Goal: Task Accomplishment & Management: Manage account settings

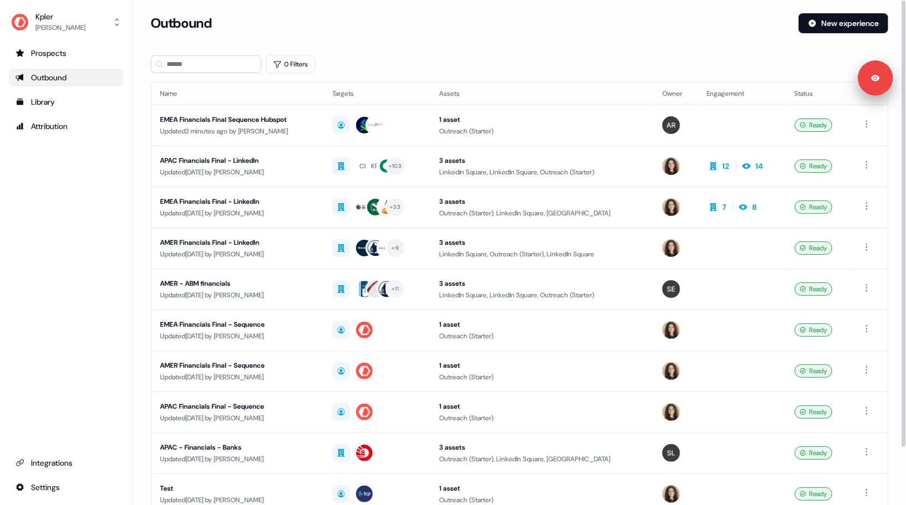
click at [141, 183] on section "Loading... Outbound New experience 0 Filters Name Targets Assets Owner Engageme…" at bounding box center [519, 293] width 773 height 560
click at [867, 122] on html "For the best experience switch devices to a bigger screen. Go to Userled.io Kpl…" at bounding box center [453, 252] width 906 height 505
click at [855, 145] on span "Duplicate" at bounding box center [853, 144] width 28 height 9
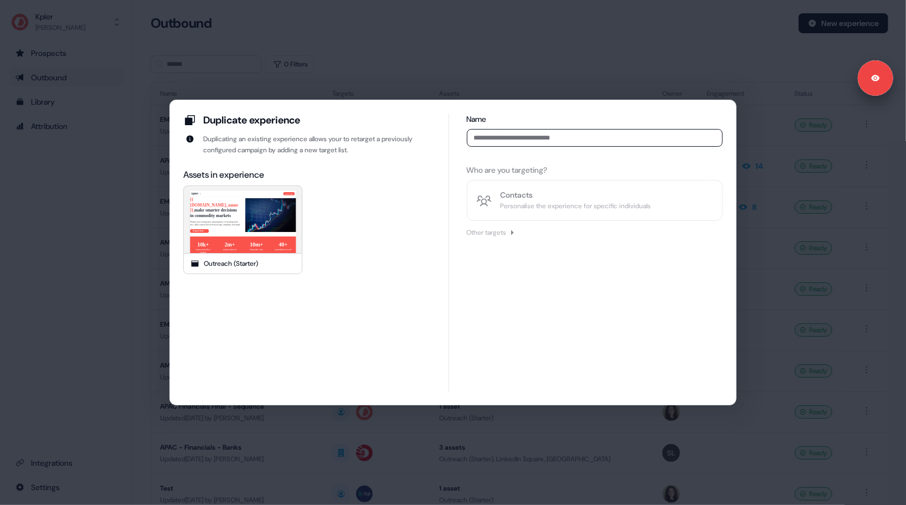
click at [517, 139] on input at bounding box center [595, 138] width 256 height 18
click at [460, 94] on div "Duplicate experience Duplicating an existing experience allows your to retarget…" at bounding box center [453, 252] width 906 height 505
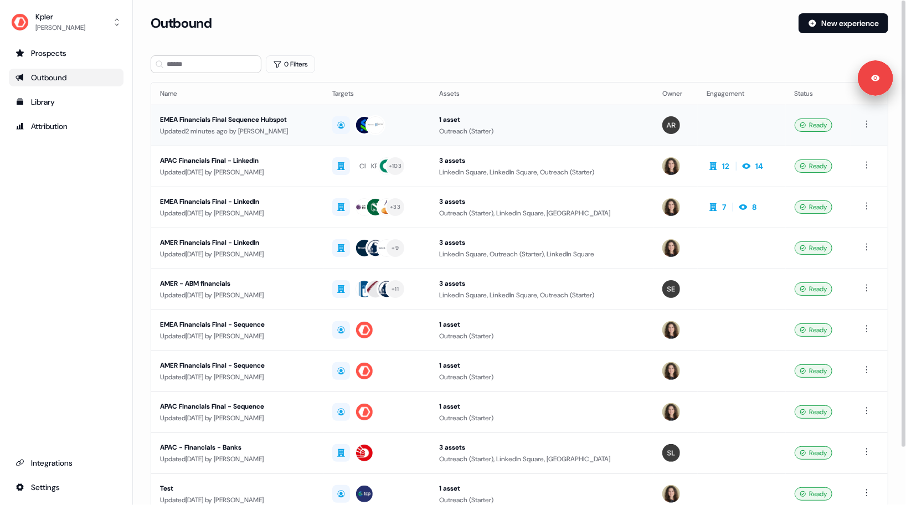
click at [297, 122] on div "EMEA Financials Final Sequence Hubspot" at bounding box center [237, 119] width 155 height 11
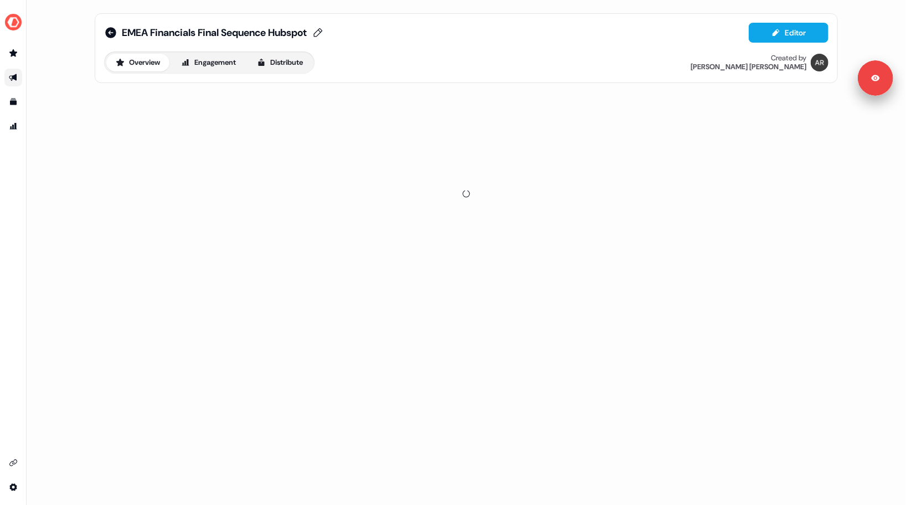
click at [151, 32] on span "EMEA Financials Final Sequence Hubspot" at bounding box center [214, 32] width 185 height 13
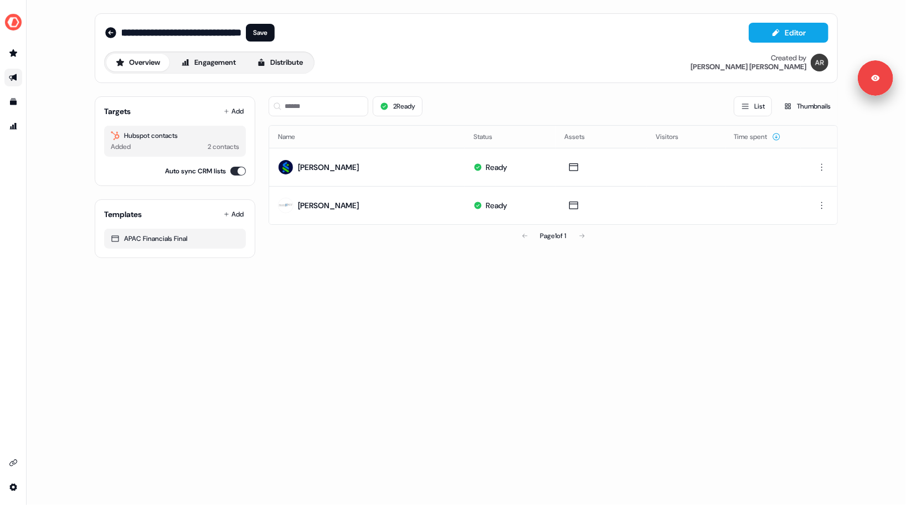
click at [201, 37] on input "**********" at bounding box center [182, 32] width 120 height 11
click at [110, 34] on icon at bounding box center [110, 32] width 11 height 11
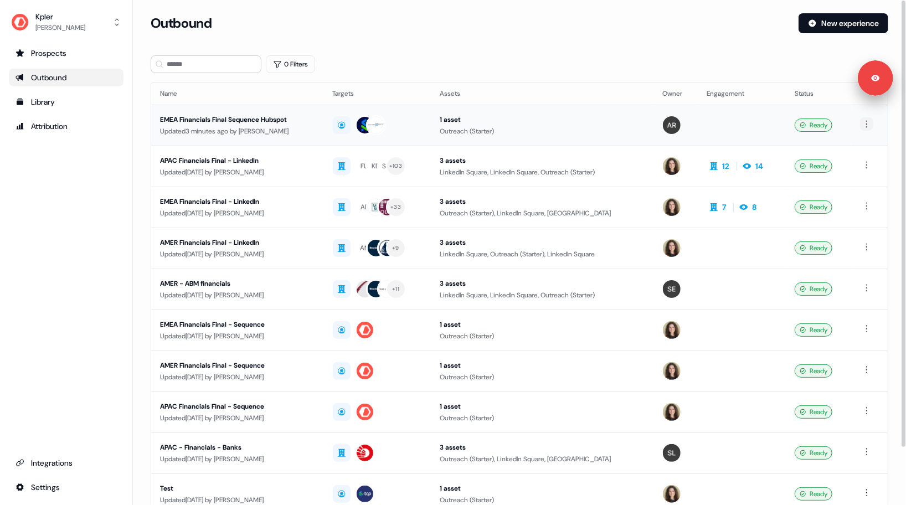
click at [866, 126] on html "For the best experience switch devices to a bigger screen. Go to Userled.io Kpl…" at bounding box center [453, 252] width 906 height 505
click at [859, 148] on span "Duplicate" at bounding box center [853, 144] width 28 height 9
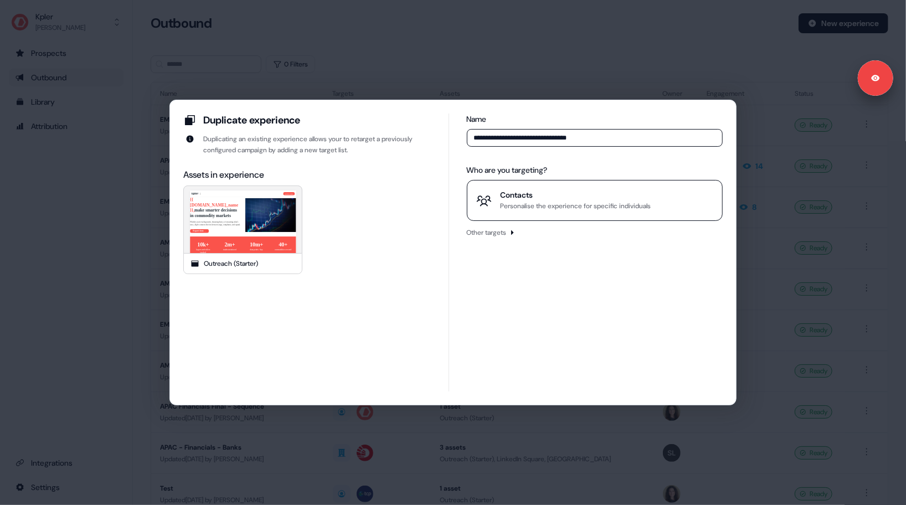
type input "**********"
click at [539, 201] on div "Personalise the experience for specific individuals" at bounding box center [576, 206] width 151 height 11
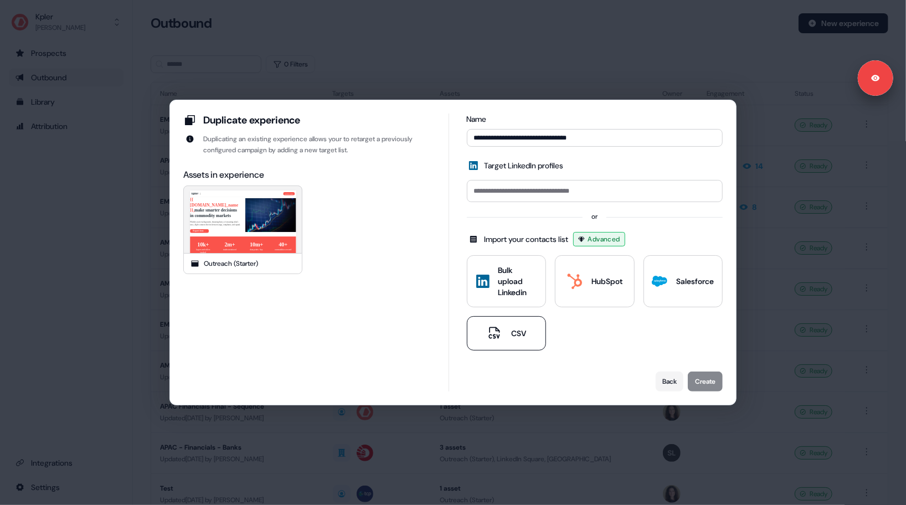
click at [492, 337] on icon at bounding box center [494, 333] width 11 height 12
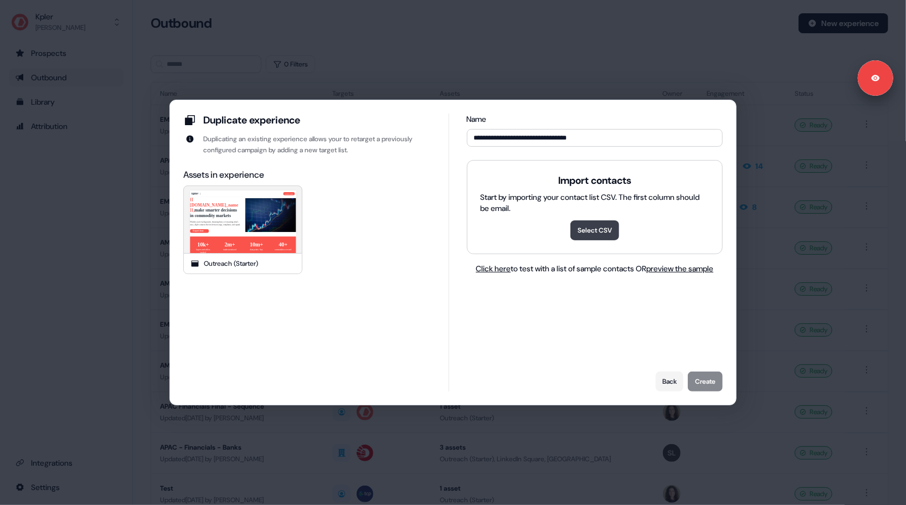
click at [593, 232] on button "Select CSV" at bounding box center [595, 231] width 49 height 20
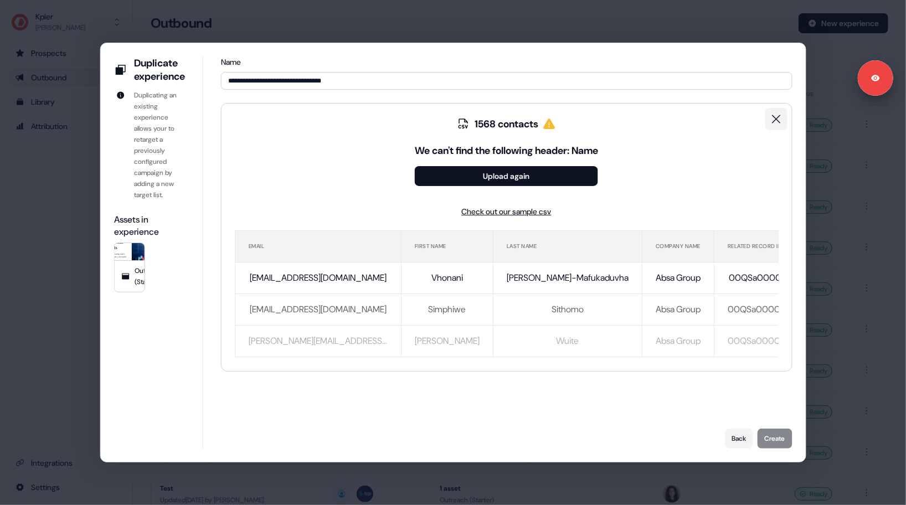
click at [777, 115] on icon "clear" at bounding box center [776, 118] width 13 height 13
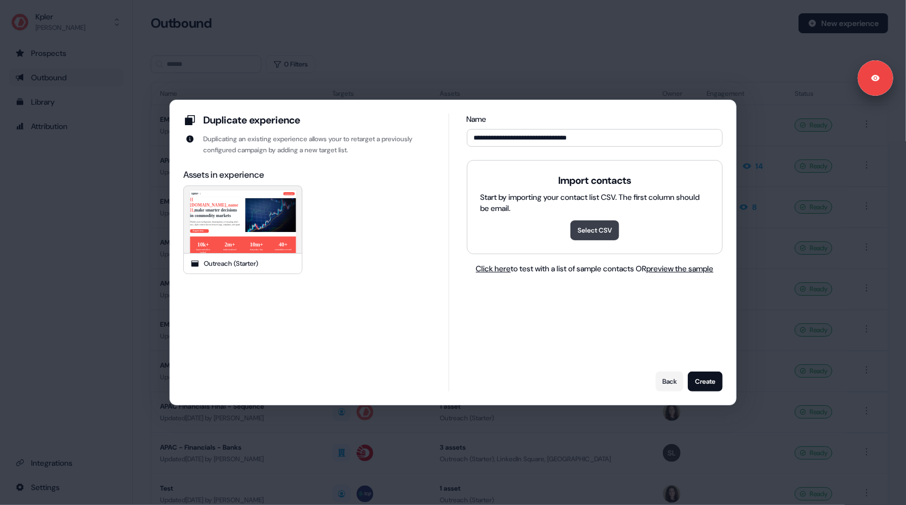
click at [586, 224] on button "Select CSV" at bounding box center [595, 231] width 49 height 20
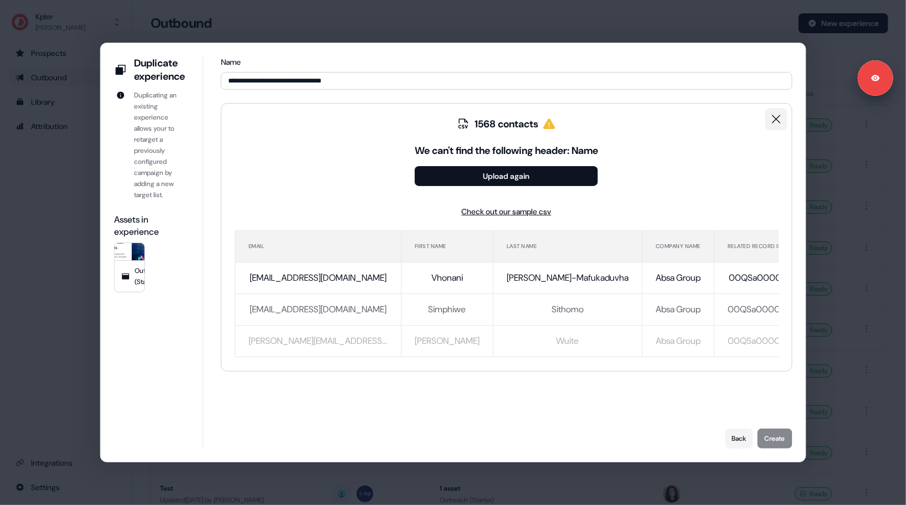
click at [778, 124] on icon "clear" at bounding box center [776, 118] width 13 height 13
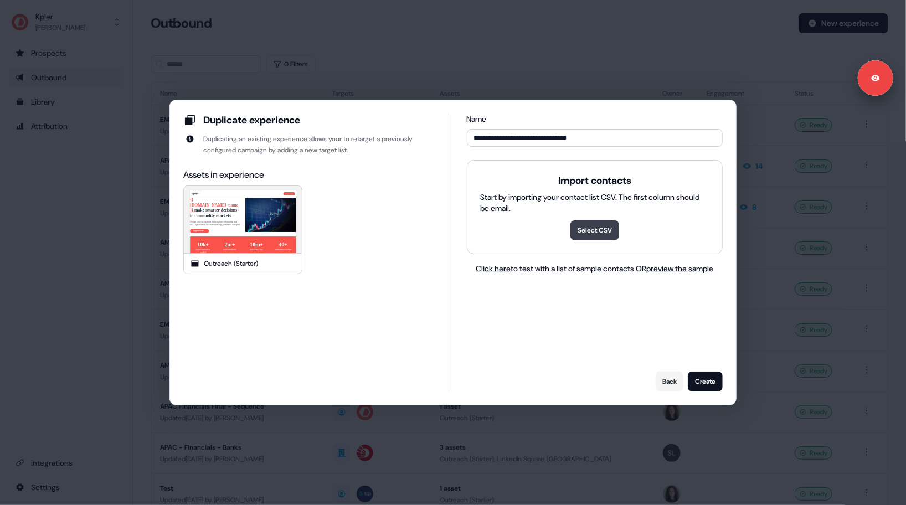
click at [597, 224] on button "Select CSV" at bounding box center [595, 231] width 49 height 20
click at [599, 222] on button "Select CSV" at bounding box center [595, 231] width 49 height 20
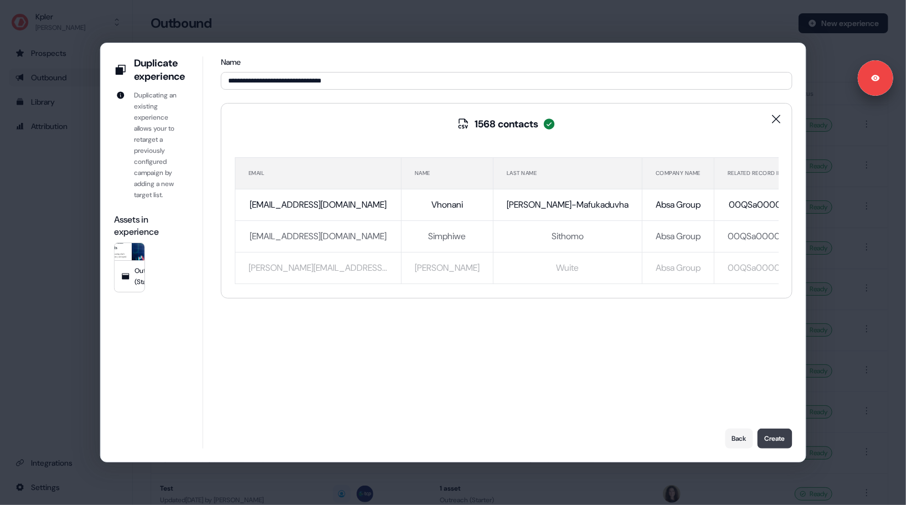
click at [777, 440] on button "Create" at bounding box center [774, 439] width 35 height 20
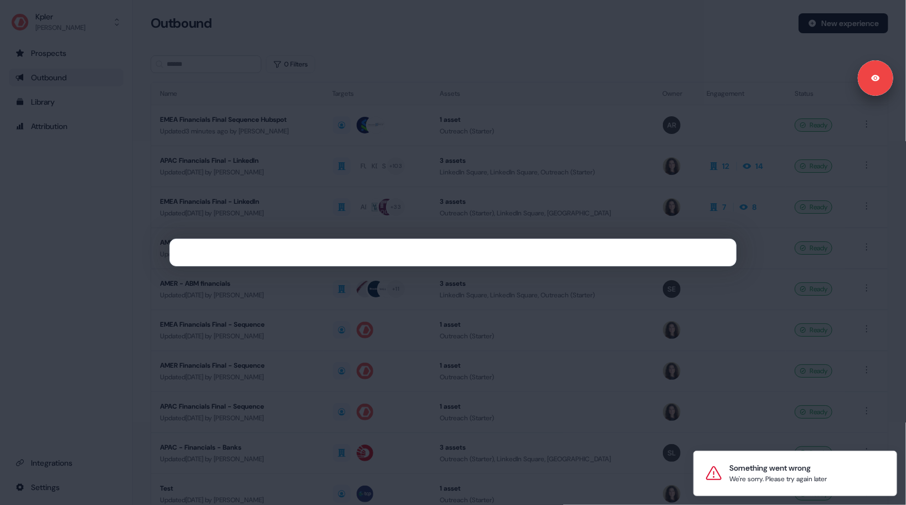
click at [845, 348] on div at bounding box center [453, 252] width 906 height 505
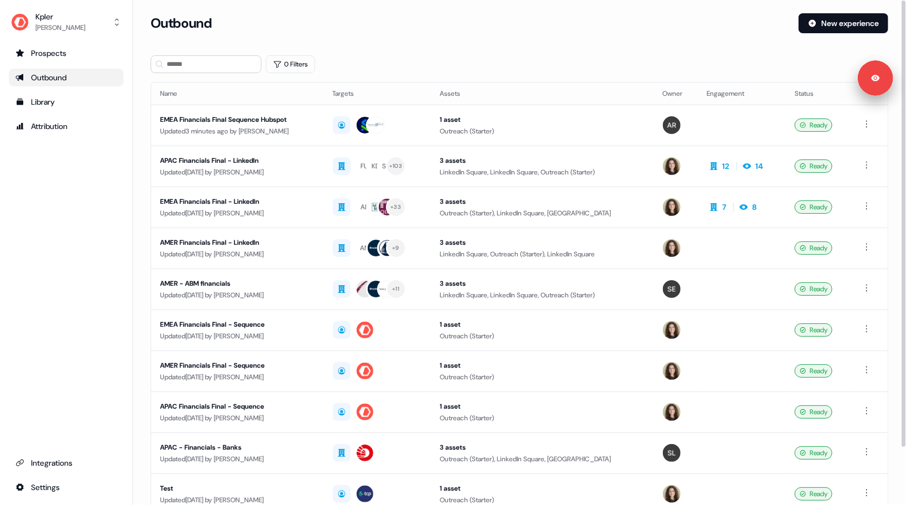
click at [469, 66] on div "0 Filters" at bounding box center [520, 64] width 738 height 18
click at [45, 263] on div "Prospects Outbound Library Attribution Integrations Settings" at bounding box center [66, 270] width 115 height 452
click at [70, 183] on div "Prospects Outbound Library Attribution Integrations Settings" at bounding box center [66, 270] width 115 height 452
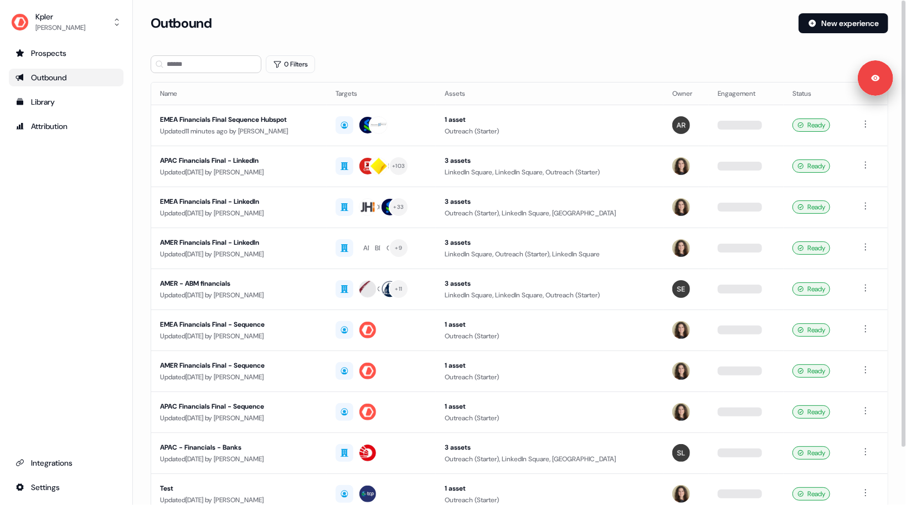
click at [390, 65] on div "0 Filters" at bounding box center [520, 64] width 738 height 18
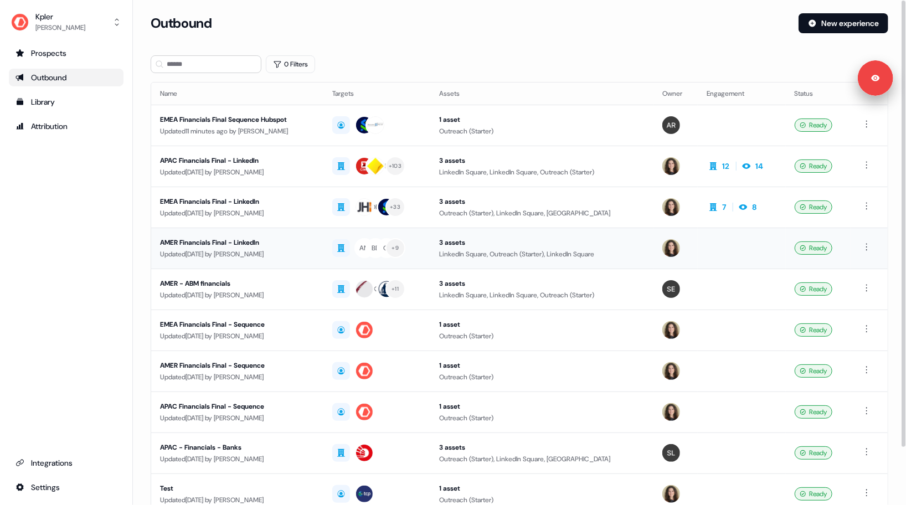
click at [297, 247] on div "AMER Financials Final - LinkedIn" at bounding box center [237, 242] width 155 height 11
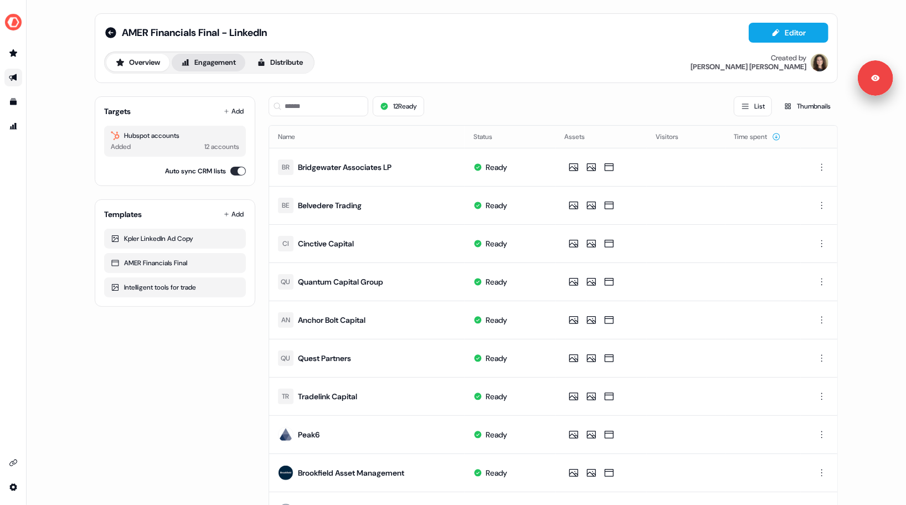
click at [218, 68] on button "Engagement" at bounding box center [209, 63] width 74 height 18
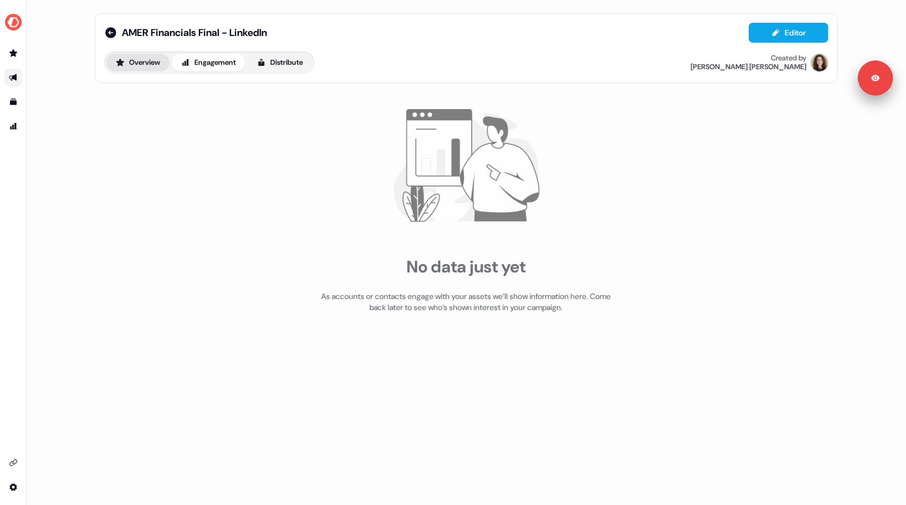
click at [132, 66] on button "Overview" at bounding box center [137, 63] width 63 height 18
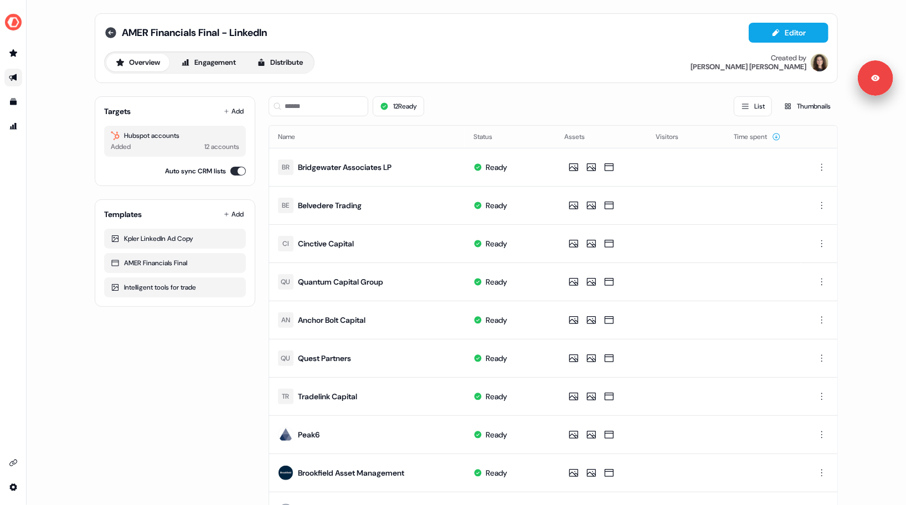
click at [115, 35] on icon at bounding box center [110, 32] width 13 height 13
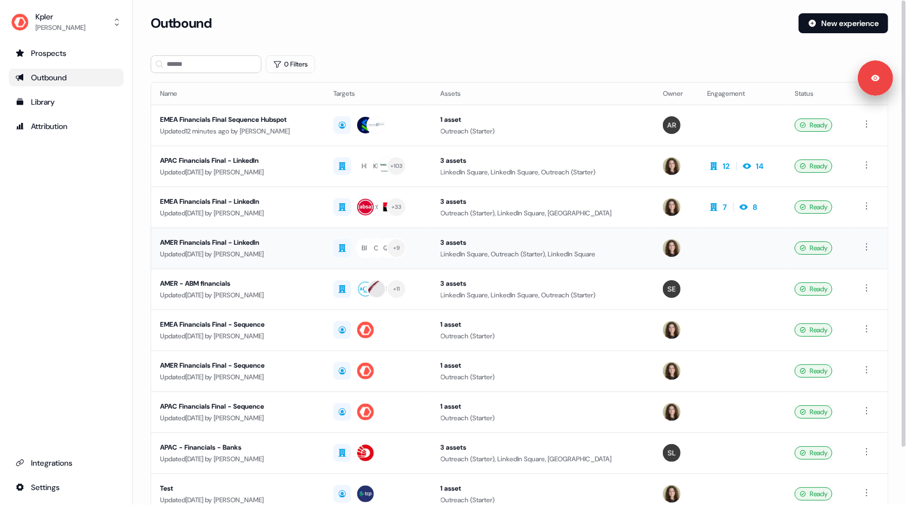
click at [295, 249] on div "Updated 4 days ago by Alexandra Giannelou" at bounding box center [238, 254] width 156 height 11
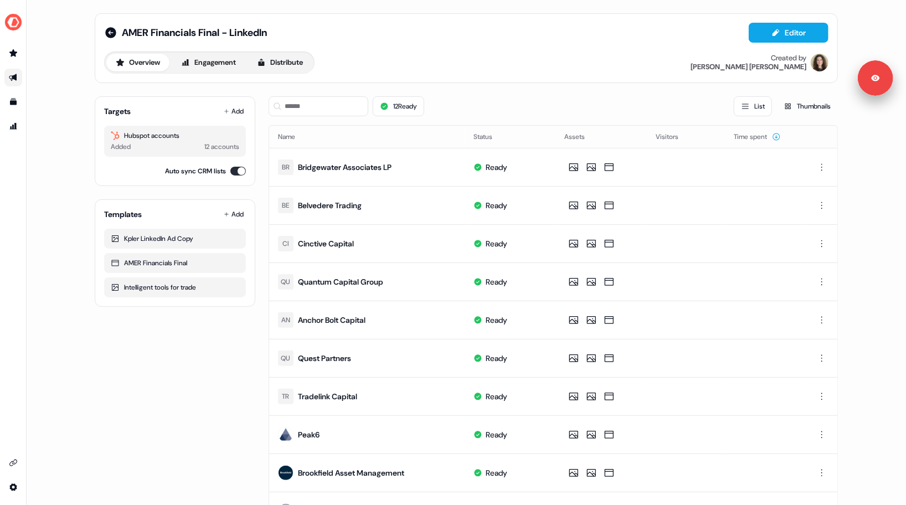
click at [256, 137] on div "Targets Add Hubspot accounts Added 12 accounts Auto sync CRM lists Templates Ad…" at bounding box center [467, 359] width 744 height 542
click at [222, 60] on button "Engagement" at bounding box center [209, 63] width 74 height 18
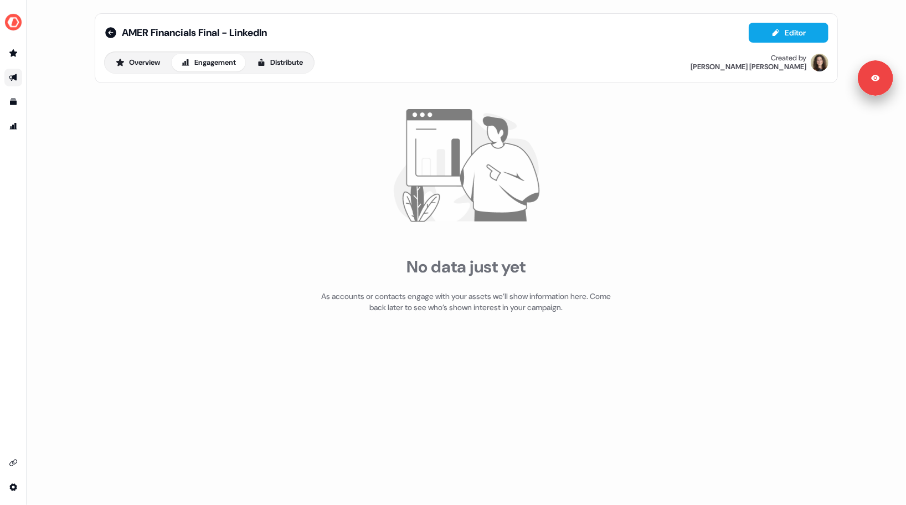
click at [273, 52] on div "Overview Engagement Distribute" at bounding box center [209, 63] width 211 height 22
click at [275, 56] on button "Distribute" at bounding box center [280, 63] width 65 height 18
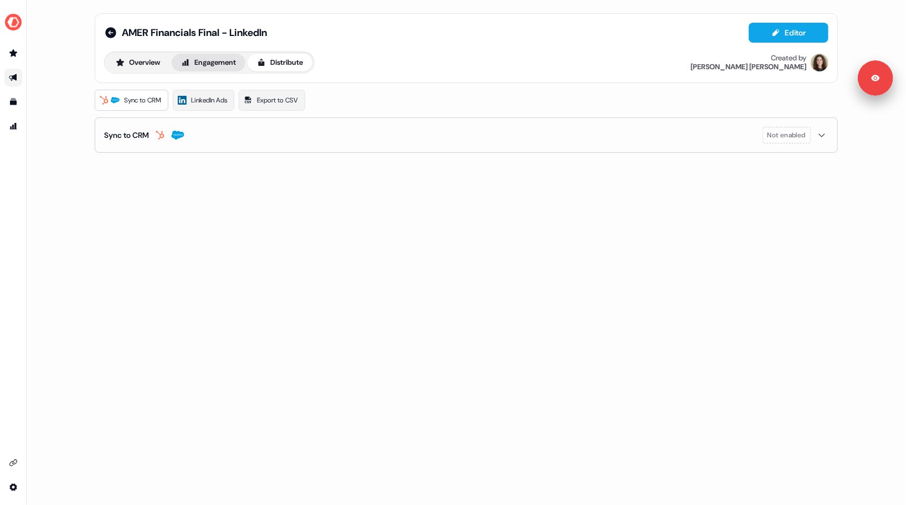
click at [211, 61] on button "Engagement" at bounding box center [209, 63] width 74 height 18
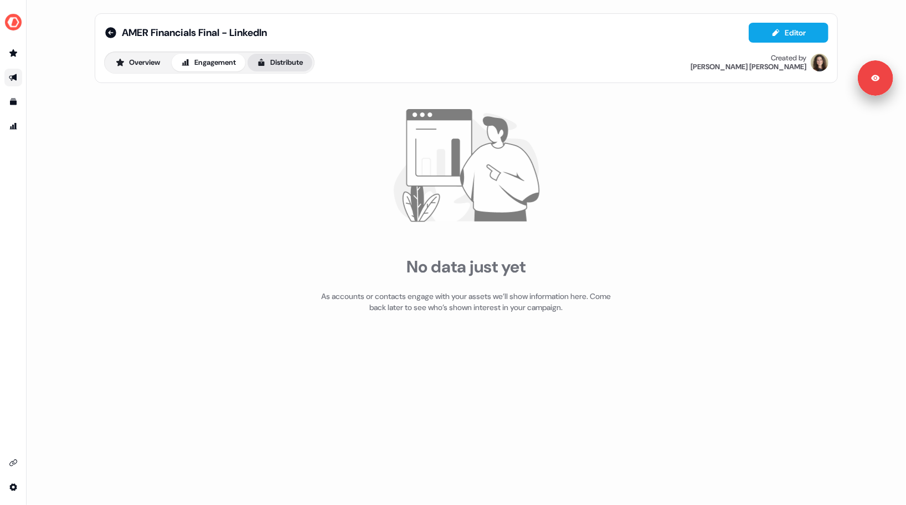
click at [282, 58] on button "Distribute" at bounding box center [280, 63] width 65 height 18
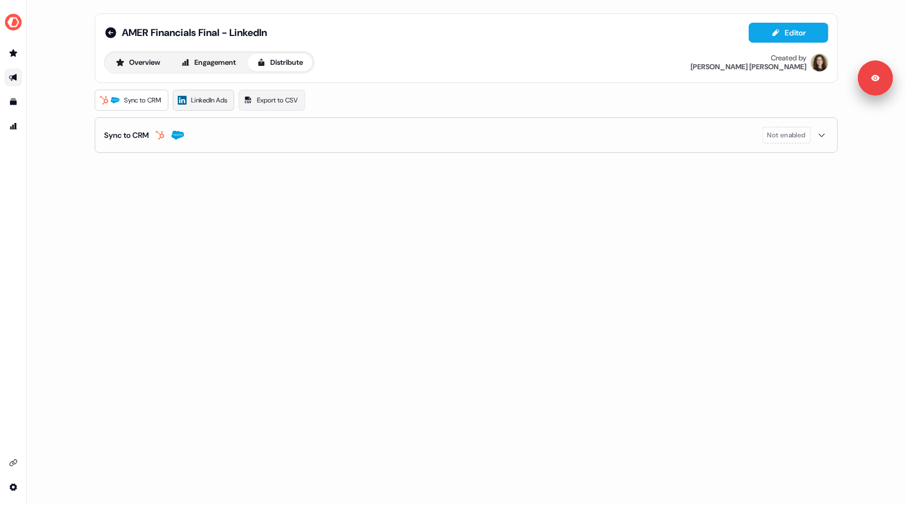
click at [215, 102] on span "LinkedIn Ads" at bounding box center [209, 100] width 36 height 11
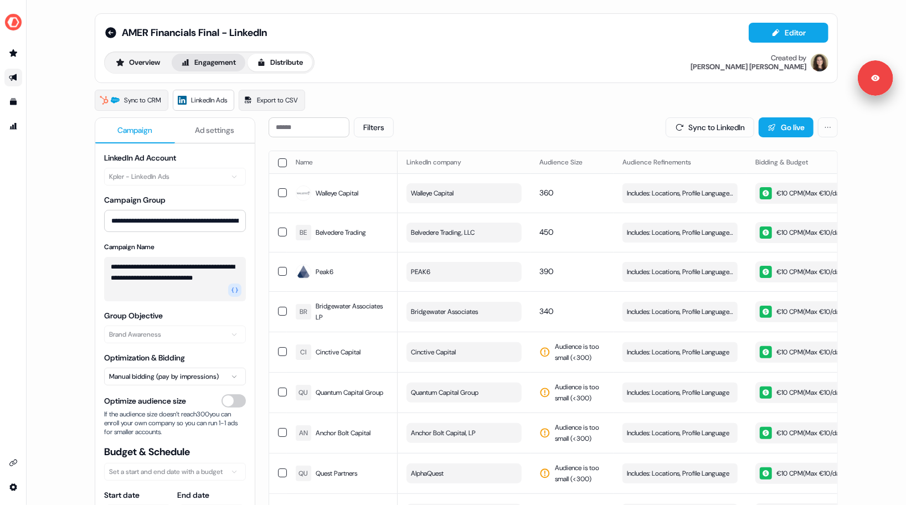
click at [214, 68] on button "Engagement" at bounding box center [209, 63] width 74 height 18
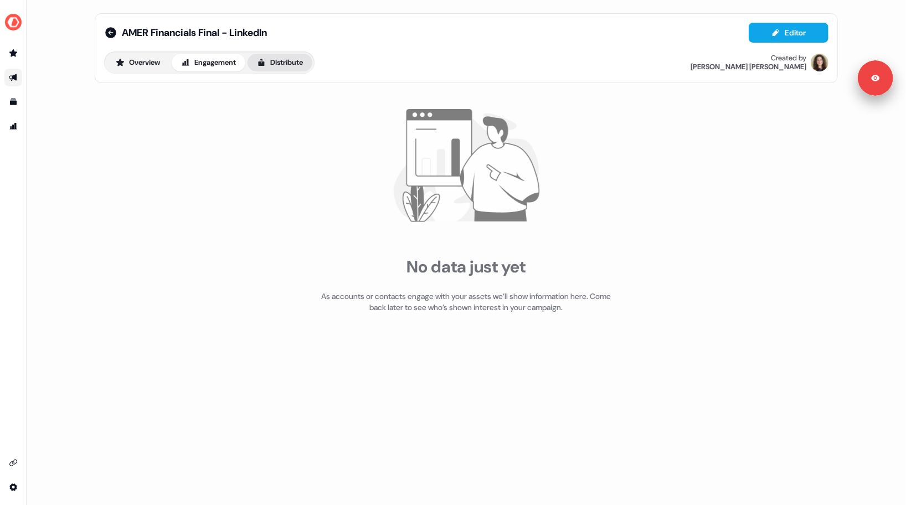
click at [290, 62] on button "Distribute" at bounding box center [280, 63] width 65 height 18
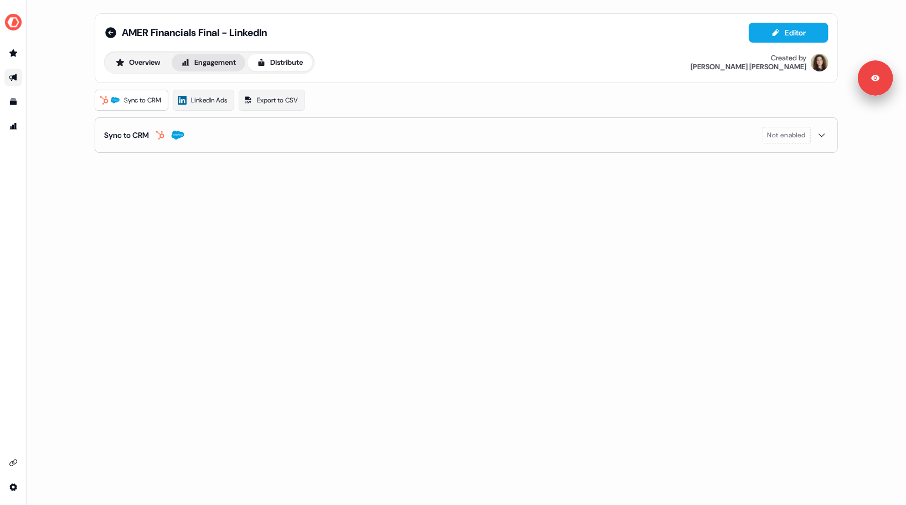
click at [235, 68] on button "Engagement" at bounding box center [209, 63] width 74 height 18
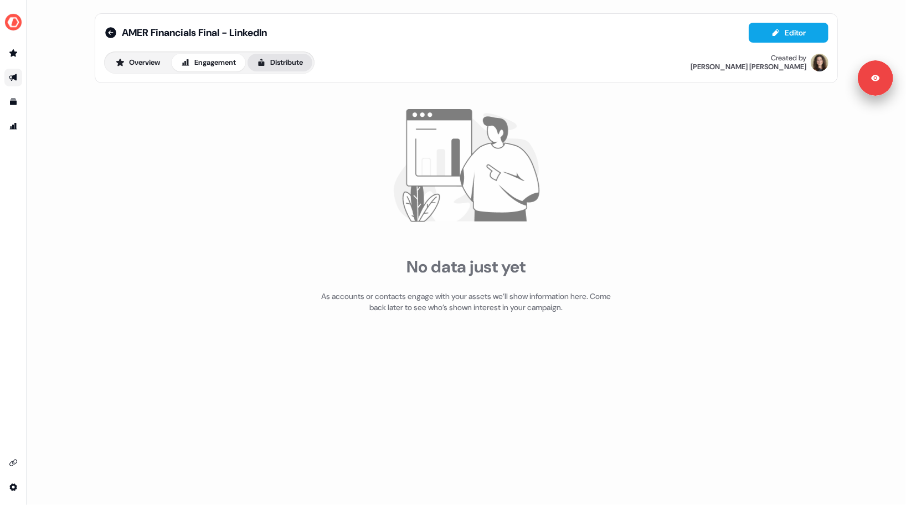
click at [277, 61] on button "Distribute" at bounding box center [280, 63] width 65 height 18
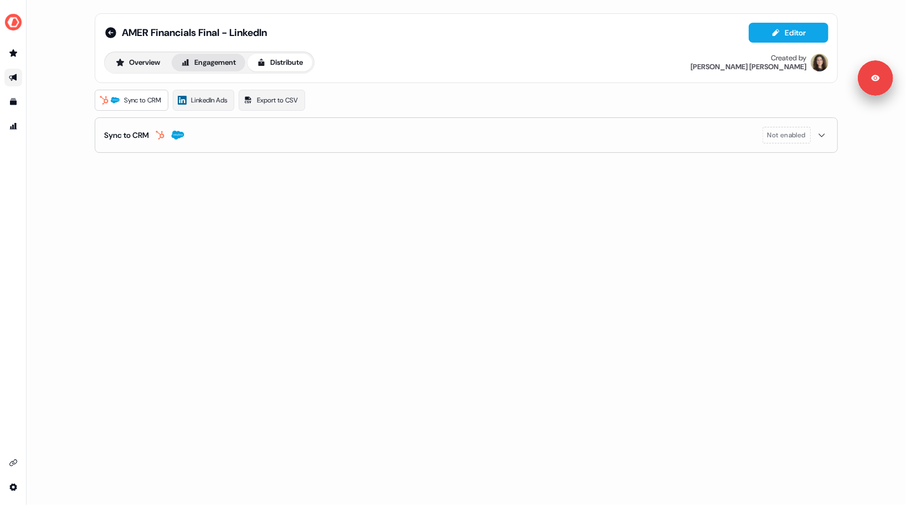
click at [232, 59] on button "Engagement" at bounding box center [209, 63] width 74 height 18
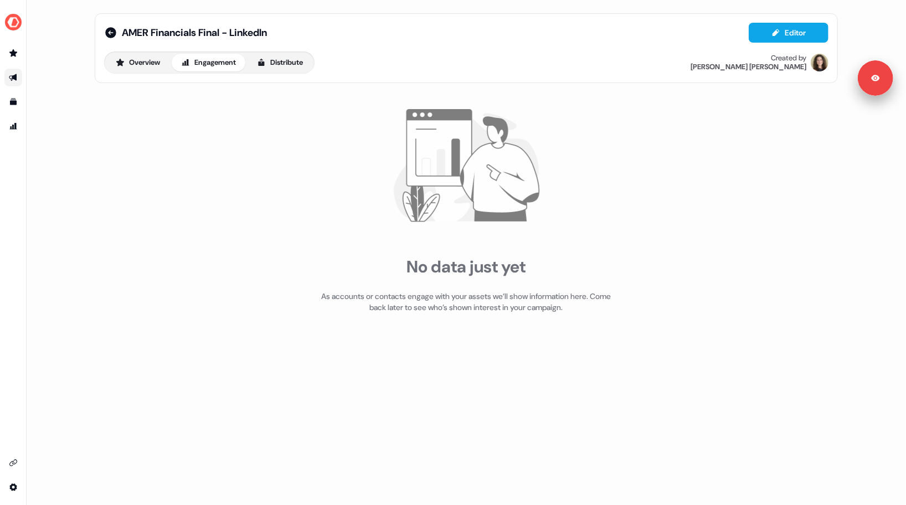
click at [54, 70] on div "AMER Financials Final - LinkedIn Editor Overview Engagement Distribute Created …" at bounding box center [467, 252] width 880 height 505
click at [198, 269] on div "No data just yet As accounts or contacts engage with your assets we’ll show inf…" at bounding box center [467, 212] width 744 height 248
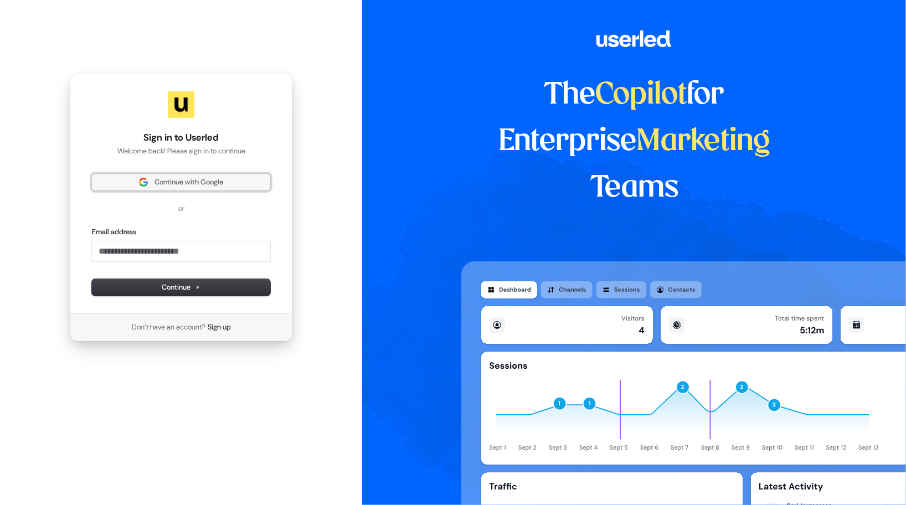
click at [182, 178] on span "Continue with Google" at bounding box center [189, 182] width 69 height 10
